Goal: Task Accomplishment & Management: Use online tool/utility

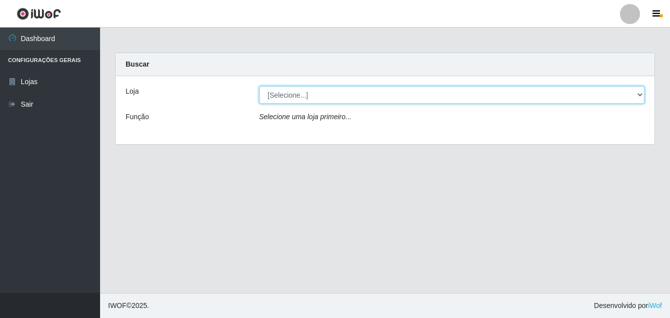
click at [321, 92] on select "[Selecione...] Ajubá Mercado" at bounding box center [451, 95] width 385 height 18
select select "402"
click at [259, 86] on select "[Selecione...] Ajubá Mercado" at bounding box center [451, 95] width 385 height 18
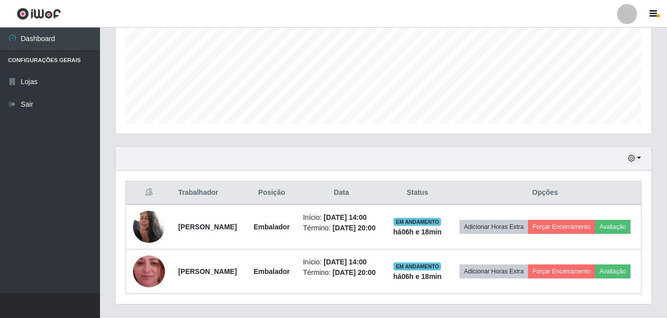
scroll to position [273, 0]
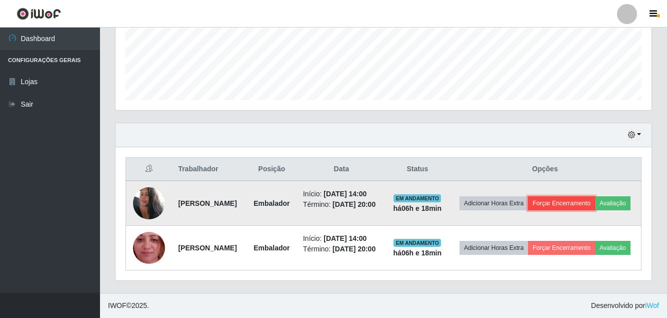
click at [583, 196] on button "Forçar Encerramento" at bounding box center [561, 203] width 67 height 14
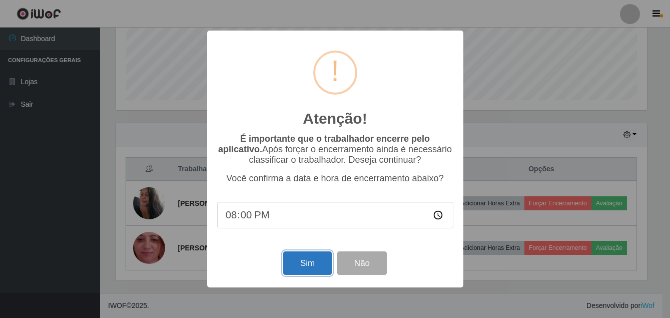
click at [294, 256] on button "Sim" at bounding box center [307, 263] width 49 height 24
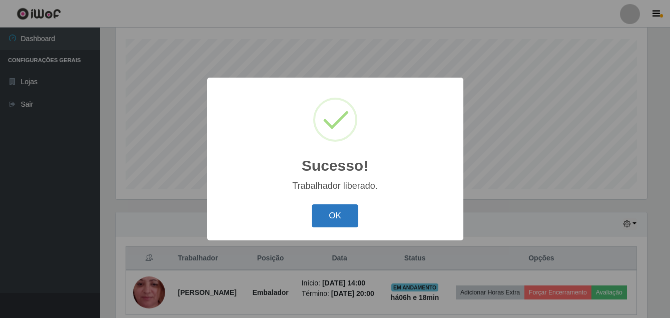
click at [332, 207] on button "OK" at bounding box center [335, 216] width 47 height 24
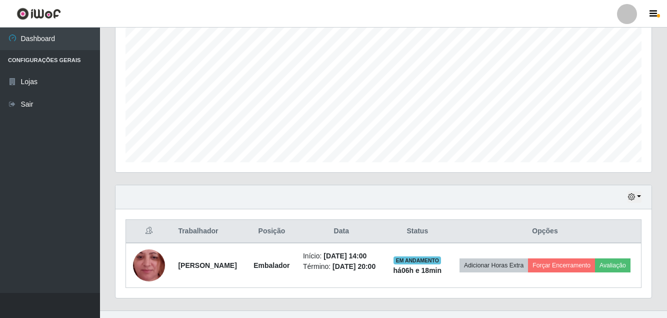
scroll to position [221, 0]
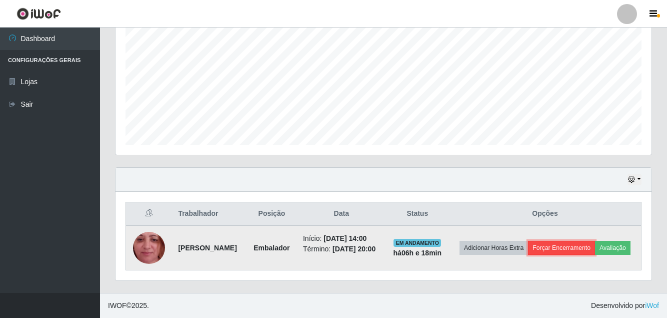
click at [595, 241] on button "Forçar Encerramento" at bounding box center [561, 248] width 67 height 14
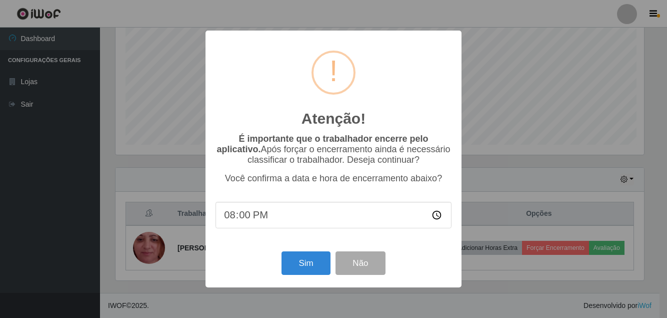
scroll to position [208, 531]
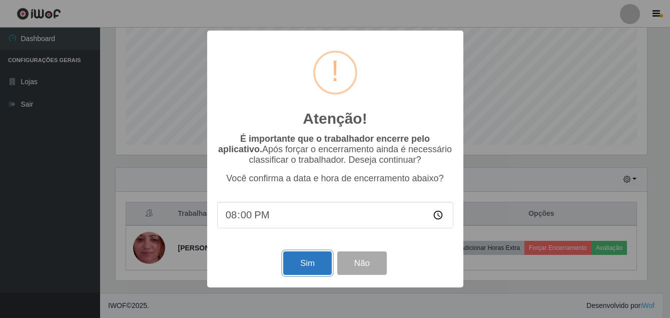
click at [308, 271] on button "Sim" at bounding box center [307, 263] width 49 height 24
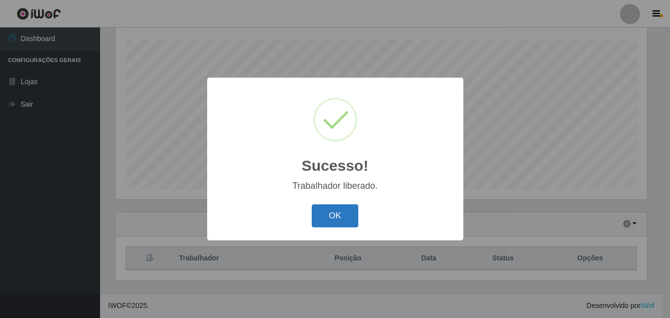
click at [325, 212] on button "OK" at bounding box center [335, 216] width 47 height 24
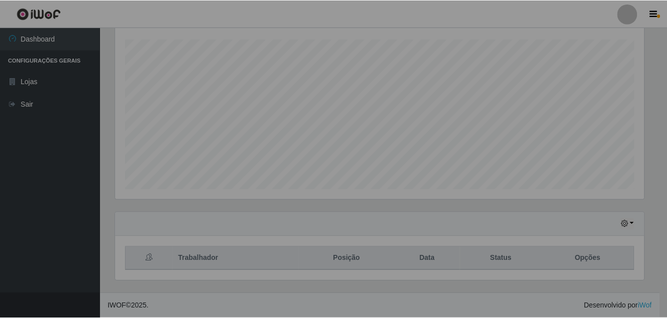
scroll to position [208, 536]
